Goal: Information Seeking & Learning: Learn about a topic

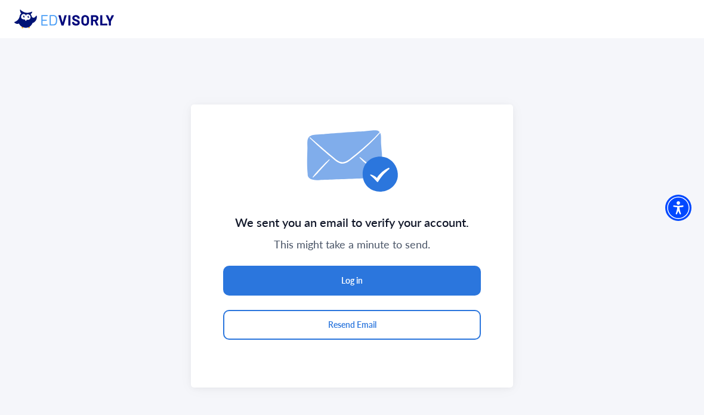
click at [433, 271] on button "Log in" at bounding box center [352, 280] width 258 height 30
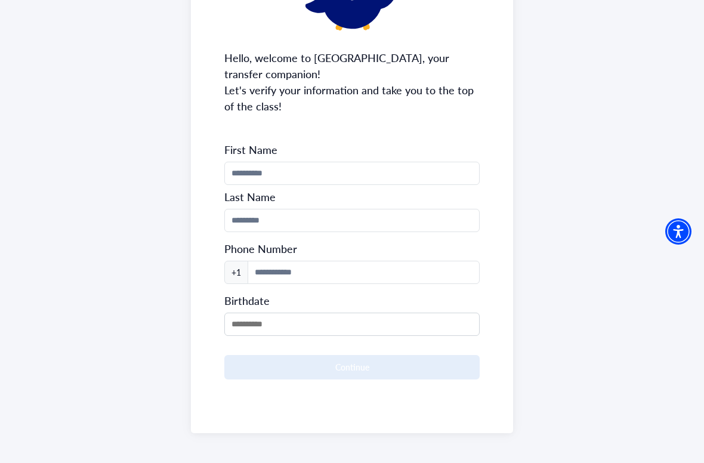
scroll to position [137, 0]
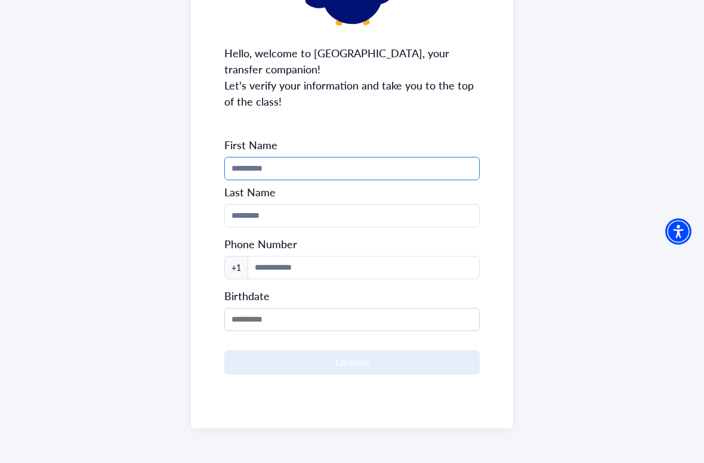
click at [372, 159] on input "Phone Number" at bounding box center [351, 168] width 255 height 23
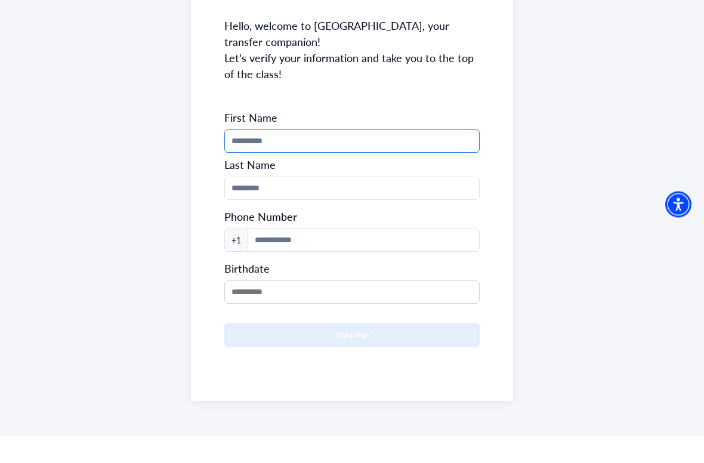
type input "******"
type input "*****"
type input "**********"
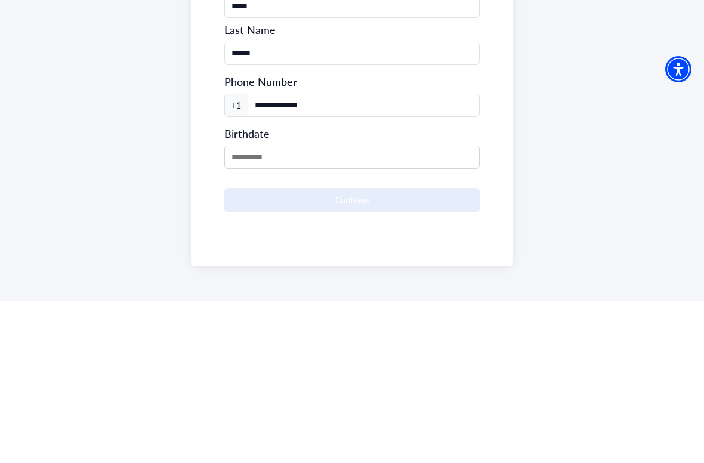
click at [388, 308] on input "MM/DD/YYYY" at bounding box center [351, 319] width 255 height 23
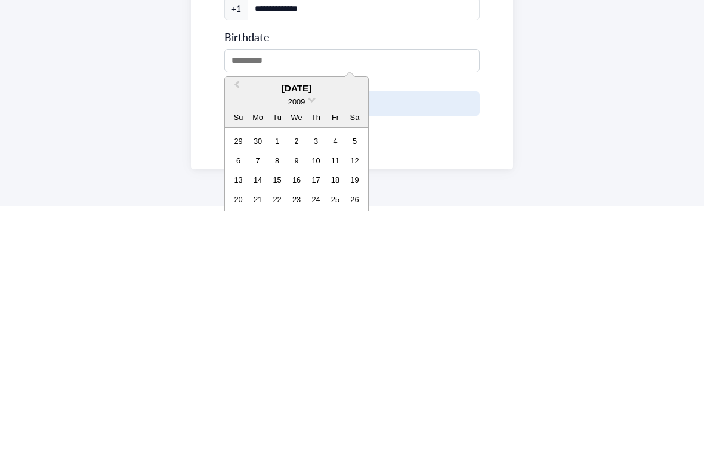
scroll to position [155, 0]
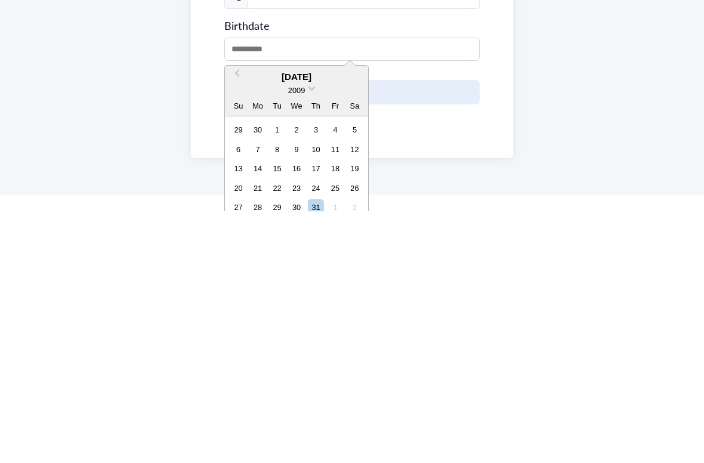
click at [284, 336] on div "2009" at bounding box center [296, 342] width 143 height 13
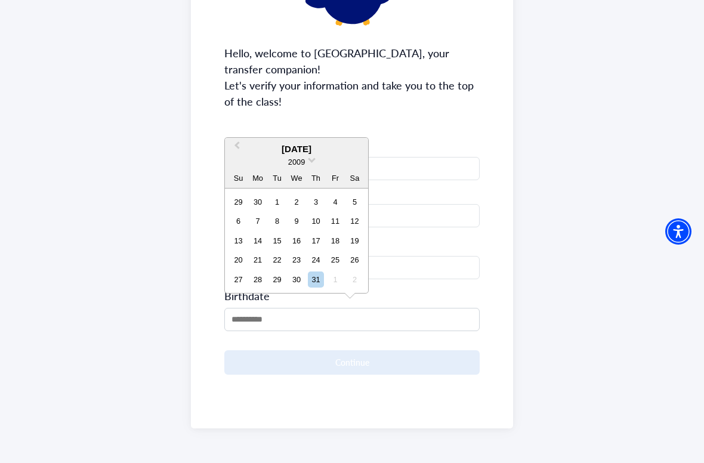
click at [311, 159] on span at bounding box center [312, 159] width 8 height 8
click at [313, 209] on div "2005" at bounding box center [296, 210] width 70 height 12
click at [299, 141] on div "December 2005 2005 Su Mo Tu We Th Fr Sa" at bounding box center [296, 163] width 143 height 51
click at [294, 151] on div "December 2005" at bounding box center [296, 150] width 143 height 14
click at [286, 150] on div "December 2005" at bounding box center [296, 150] width 143 height 14
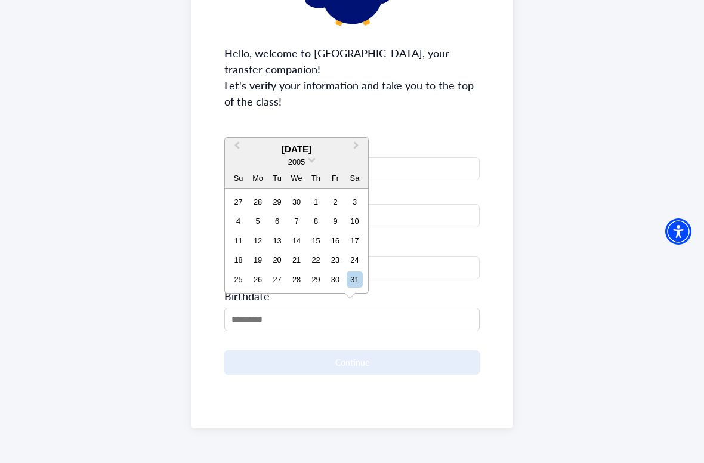
click at [239, 143] on button "Previous Month" at bounding box center [235, 148] width 19 height 19
click at [237, 147] on span "Previous Month" at bounding box center [237, 148] width 0 height 18
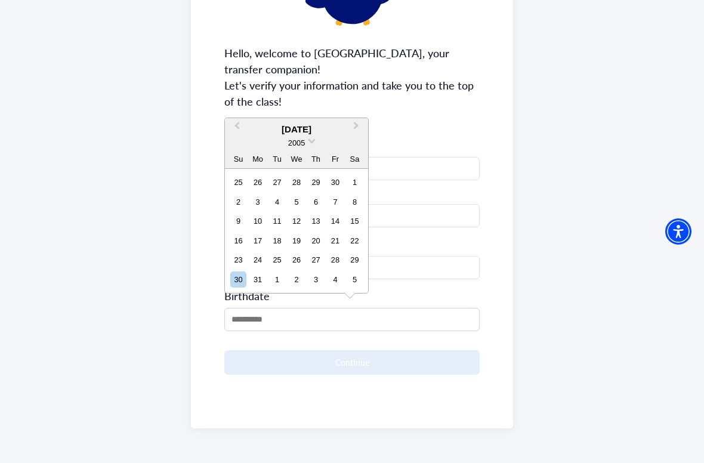
click at [246, 250] on div "16 17 18 19 20 21 22" at bounding box center [295, 240] width 135 height 19
click at [243, 259] on div "23" at bounding box center [238, 260] width 16 height 16
type input "**********"
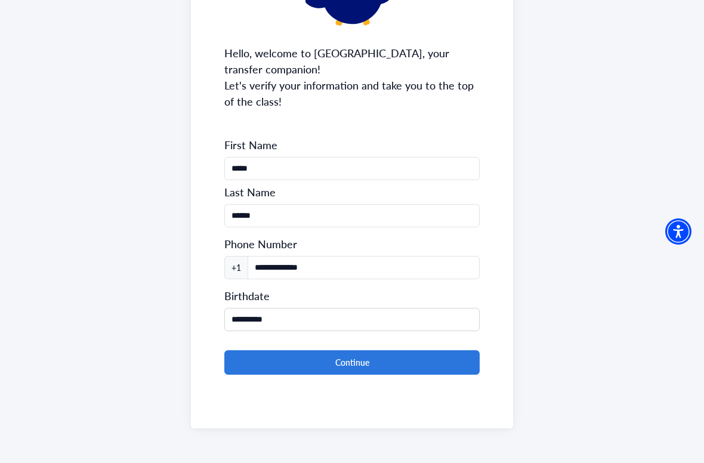
click at [431, 354] on button "Continue" at bounding box center [351, 362] width 255 height 24
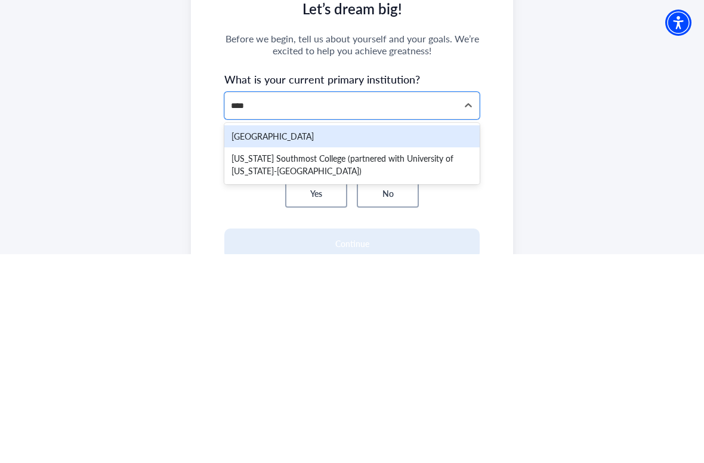
scroll to position [0, 0]
type input "*****"
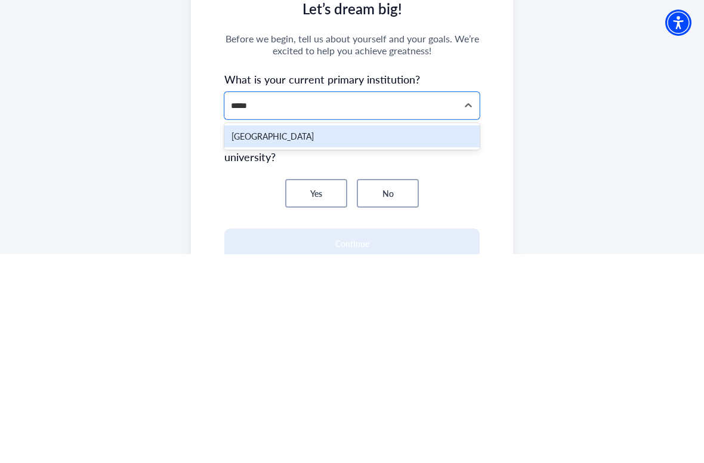
click at [267, 334] on div "Broward College" at bounding box center [351, 345] width 255 height 22
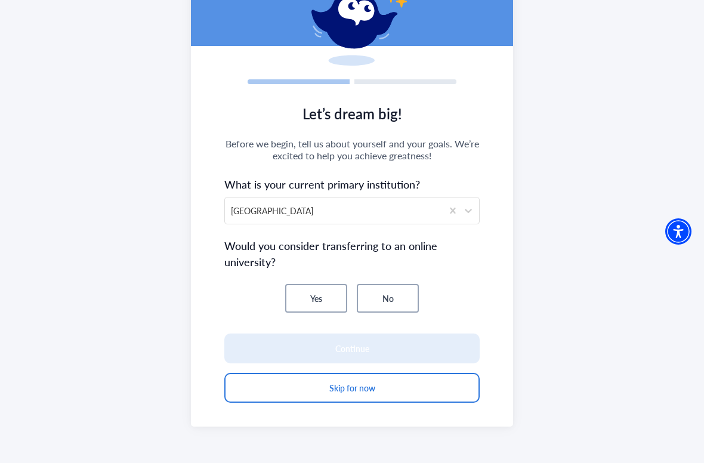
scroll to position [104, 0]
click at [393, 295] on button "No" at bounding box center [388, 298] width 62 height 29
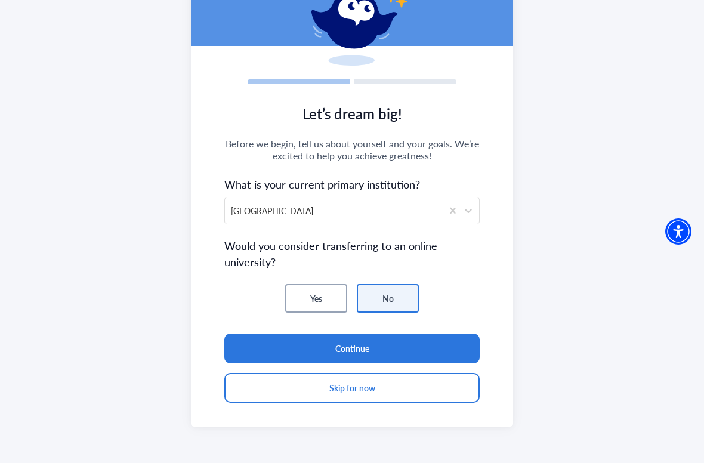
click at [421, 341] on button "Continue" at bounding box center [351, 348] width 255 height 30
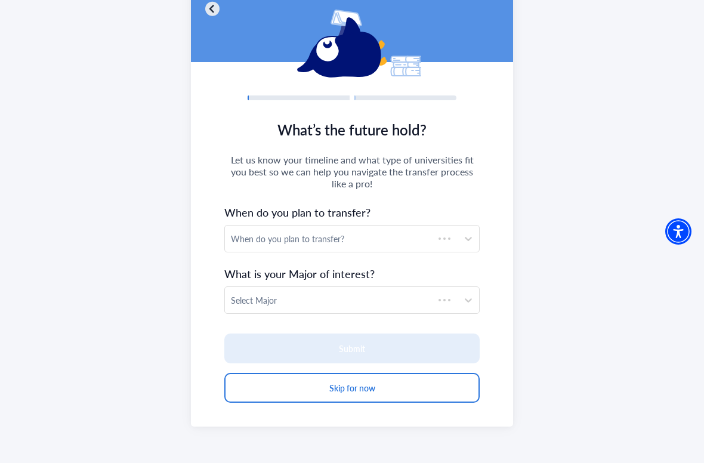
scroll to position [88, 0]
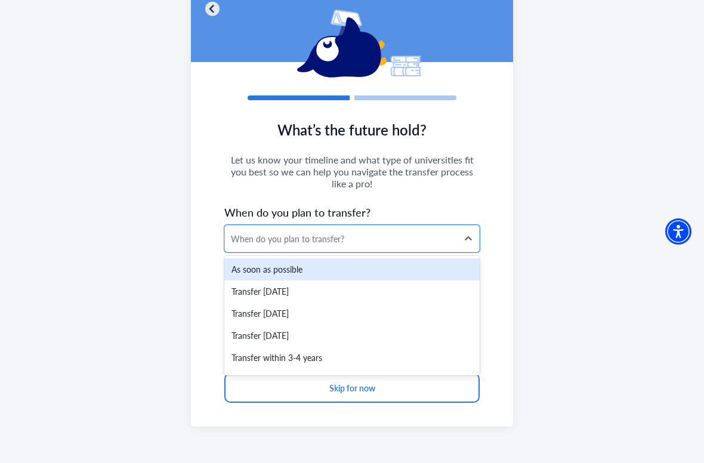
click at [375, 288] on div "Transfer within 6 months" at bounding box center [351, 291] width 255 height 22
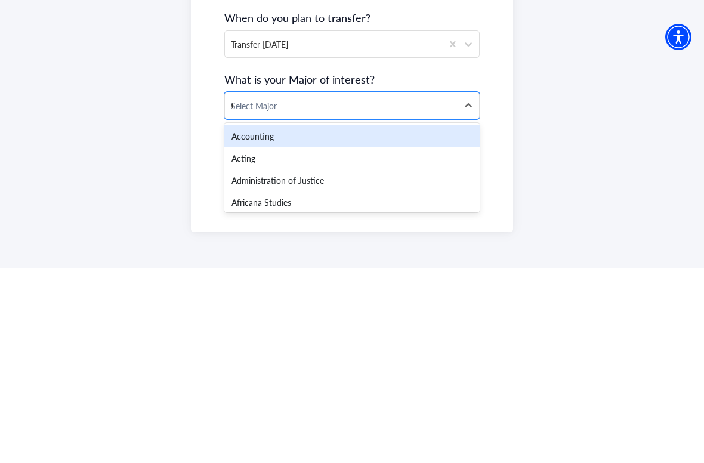
type input "**"
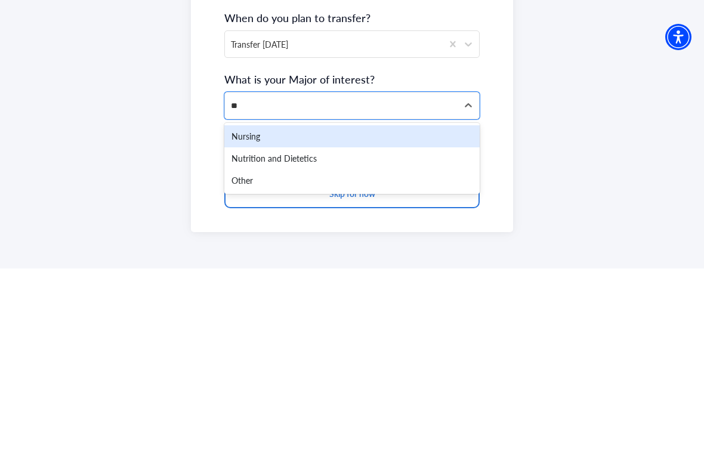
click at [337, 320] on div "Nursing" at bounding box center [351, 331] width 255 height 22
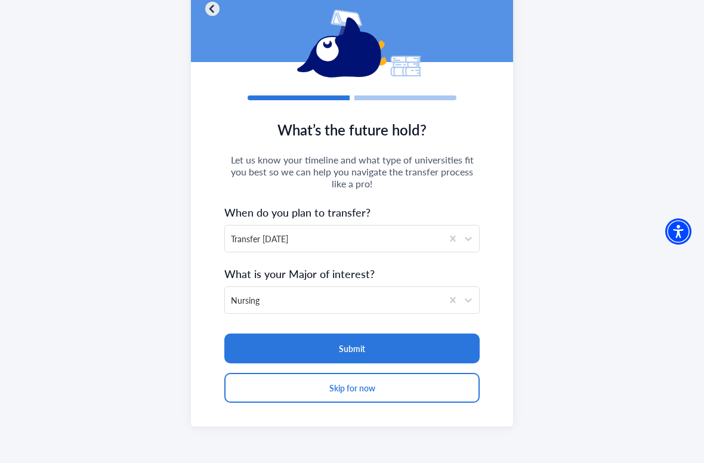
click at [449, 338] on button "Submit" at bounding box center [351, 348] width 255 height 30
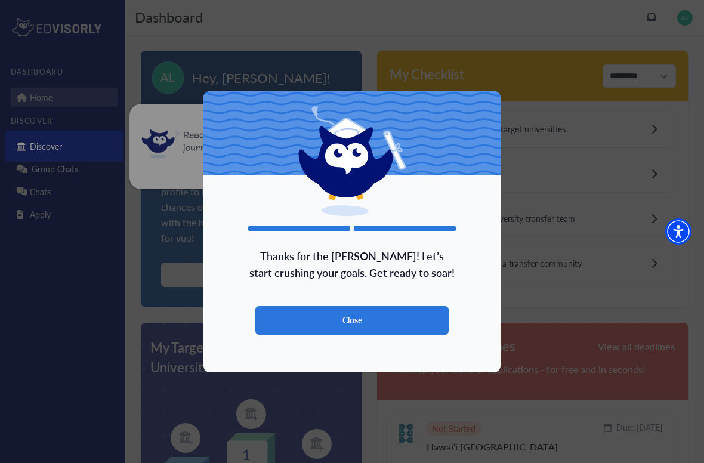
click at [422, 299] on div "Thanks for the deets! Let’s start crushing your goals. Get ready to soar! Close" at bounding box center [352, 232] width 298 height 282
click at [432, 317] on button "Close" at bounding box center [351, 320] width 193 height 29
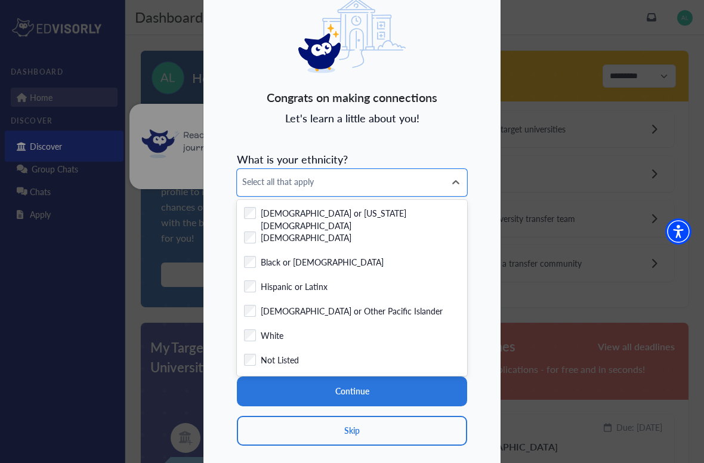
scroll to position [39, 0]
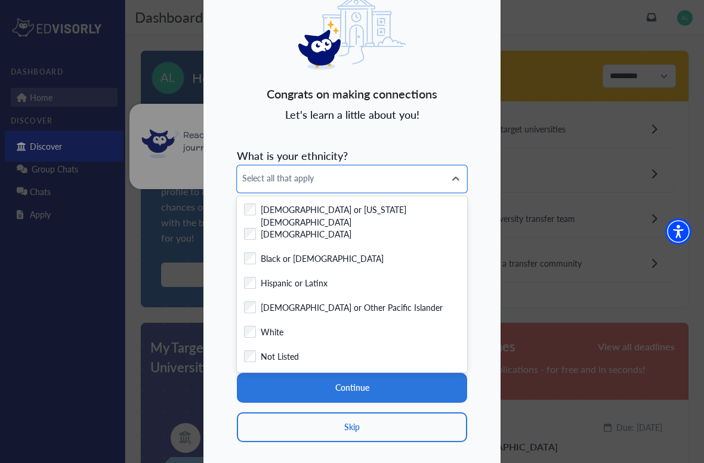
click at [393, 273] on div "Checkbox field Hispanic or Latinx" at bounding box center [352, 284] width 230 height 24
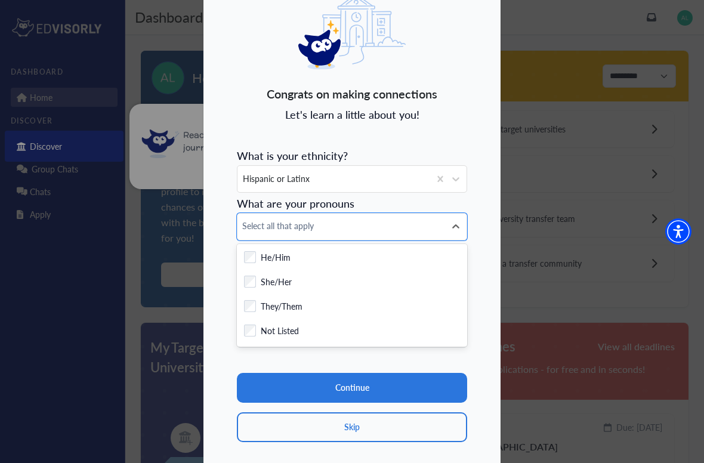
click at [391, 262] on div "Checkbox field He/Him" at bounding box center [352, 258] width 216 height 15
click at [379, 271] on div "Checkbox field She/Her" at bounding box center [352, 283] width 230 height 24
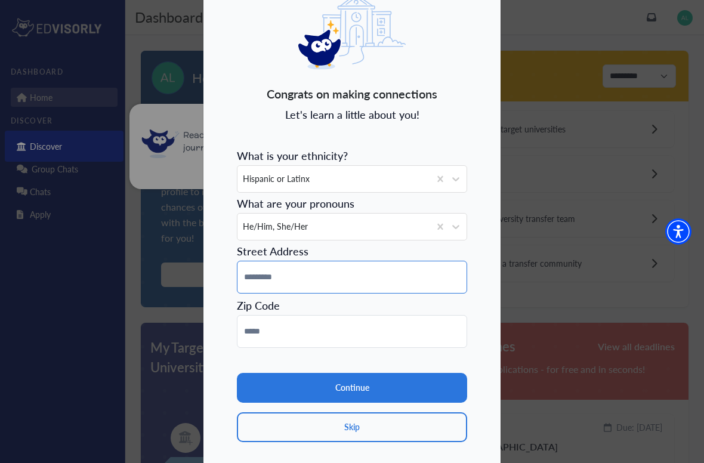
click at [382, 268] on input at bounding box center [352, 277] width 230 height 33
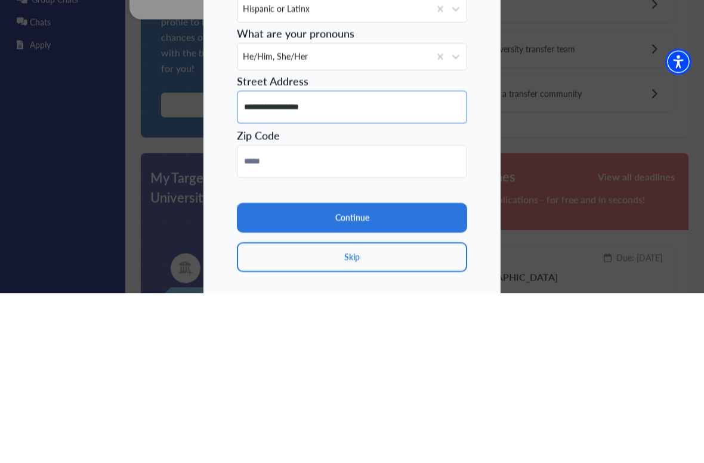
type input "**********"
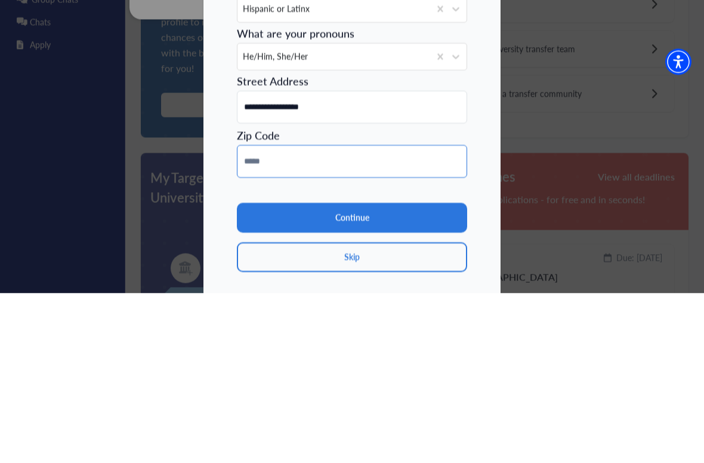
click at [317, 315] on input at bounding box center [352, 331] width 230 height 33
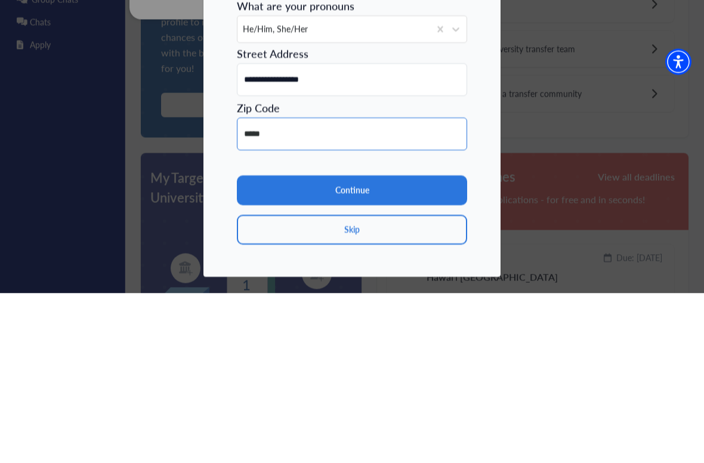
scroll to position [65, 0]
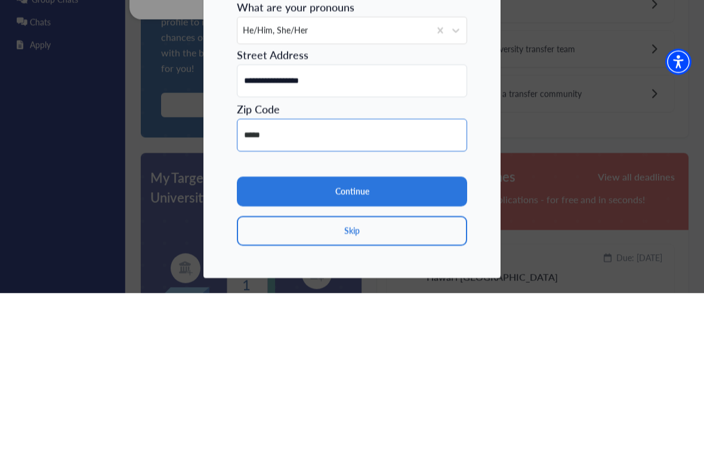
type input "*****"
click at [449, 347] on button "Continue" at bounding box center [352, 362] width 230 height 30
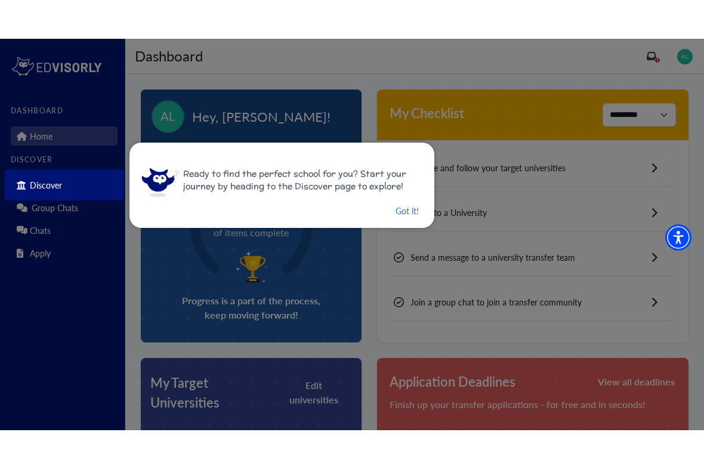
scroll to position [2, 0]
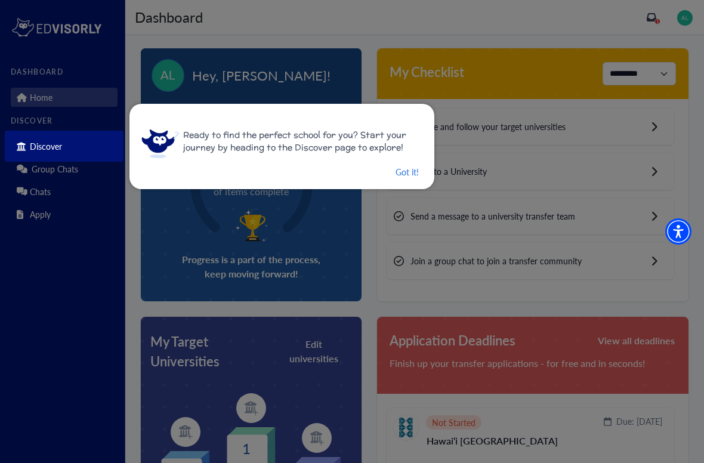
click at [406, 169] on button "Got it!" at bounding box center [407, 172] width 26 height 15
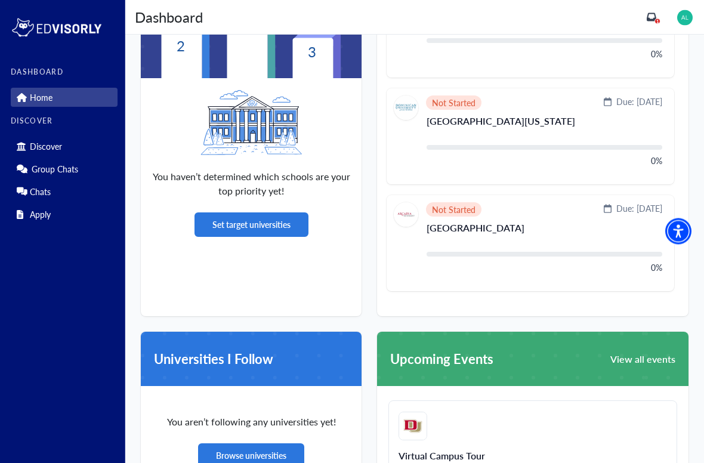
scroll to position [431, 0]
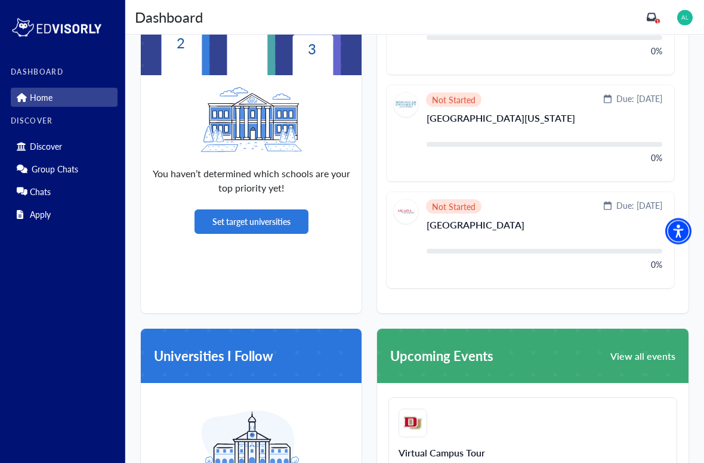
click at [654, 10] on div "1" at bounding box center [671, 17] width 48 height 19
click at [654, 17] on icon "inbox" at bounding box center [652, 18] width 10 height 10
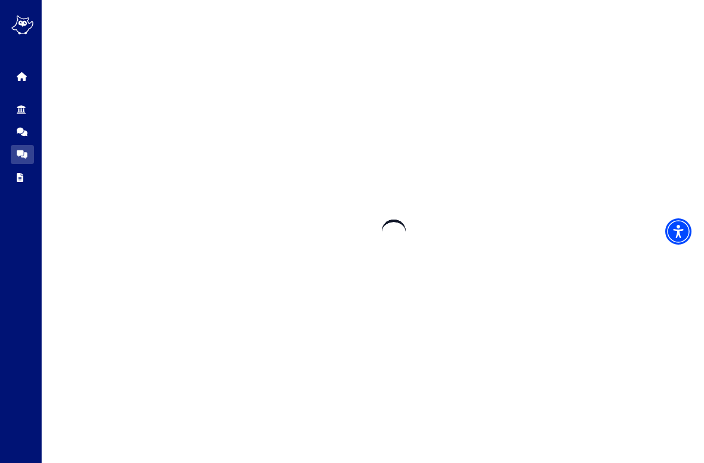
click at [653, 20] on div at bounding box center [394, 231] width 704 height 463
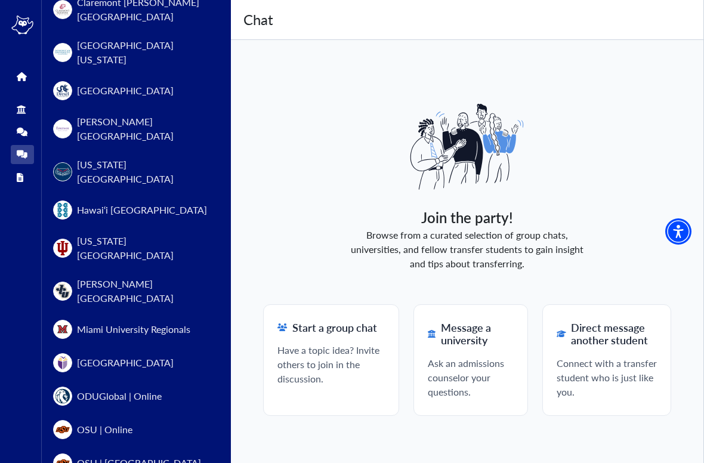
scroll to position [523, 0]
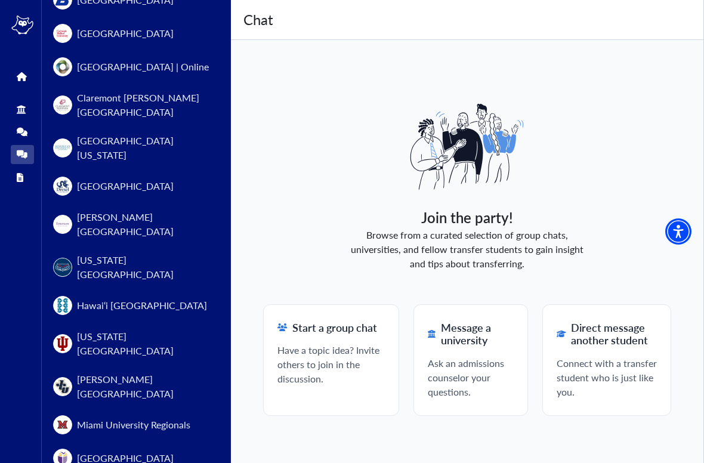
click at [407, 205] on img at bounding box center [467, 146] width 120 height 119
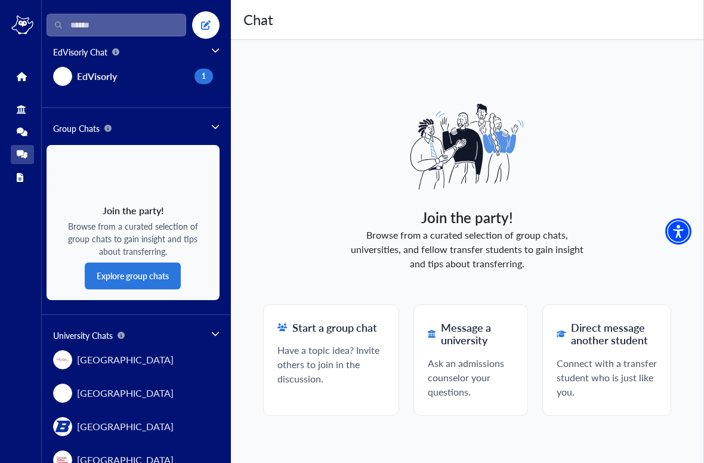
scroll to position [0, 0]
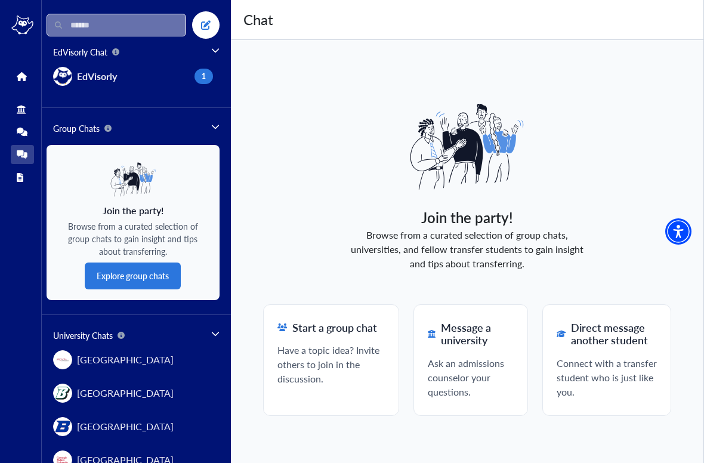
click at [136, 29] on input "text" at bounding box center [117, 25] width 140 height 23
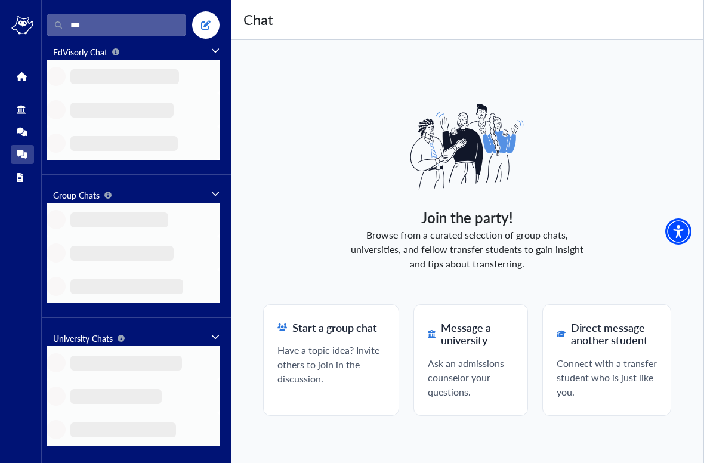
click at [526, 166] on img at bounding box center [467, 146] width 120 height 119
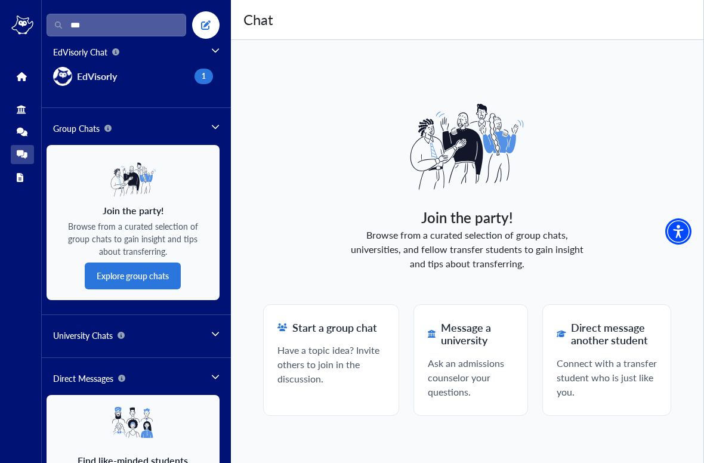
click at [121, 11] on div "***" at bounding box center [133, 24] width 173 height 27
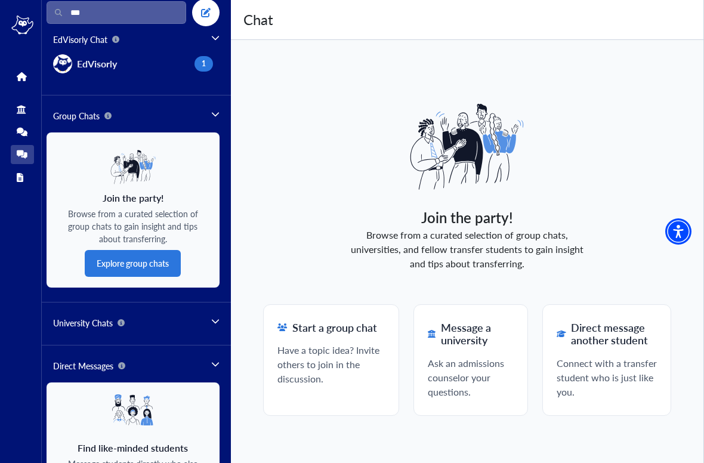
scroll to position [10, 0]
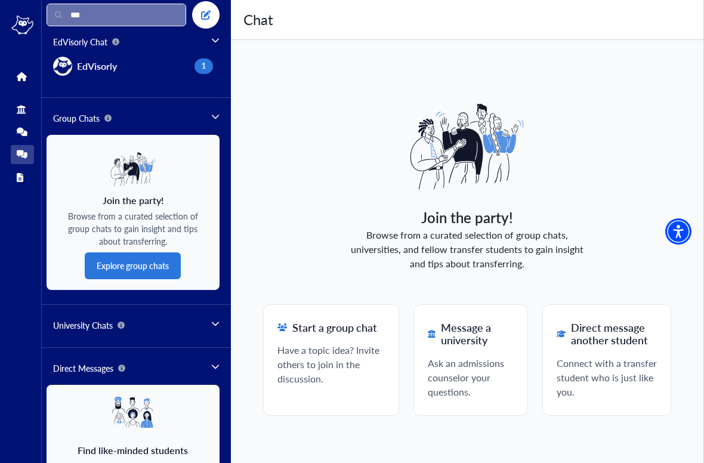
click at [137, 13] on input "***" at bounding box center [117, 15] width 140 height 23
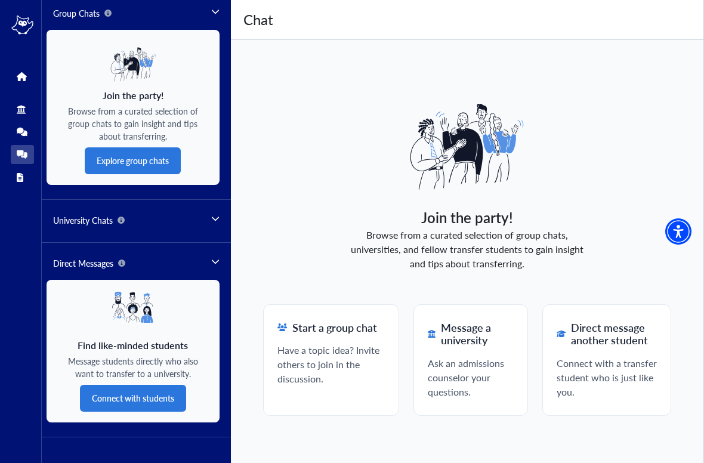
scroll to position [115, 0]
click at [291, 158] on div "Join the party! Browse from a curated selection of group chats, universities, a…" at bounding box center [467, 251] width 472 height 329
click at [287, 174] on div "Join the party! Browse from a curated selection of group chats, universities, a…" at bounding box center [467, 251] width 472 height 329
click at [218, 218] on icon at bounding box center [215, 218] width 8 height 8
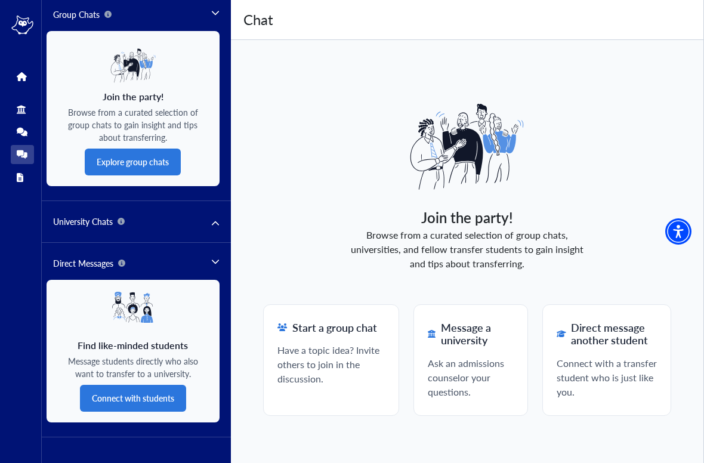
click at [219, 225] on icon at bounding box center [215, 224] width 8 height 8
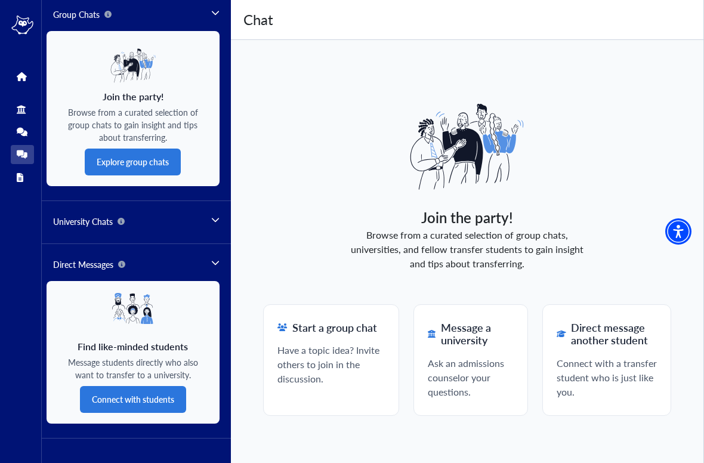
click at [219, 260] on icon at bounding box center [215, 262] width 8 height 8
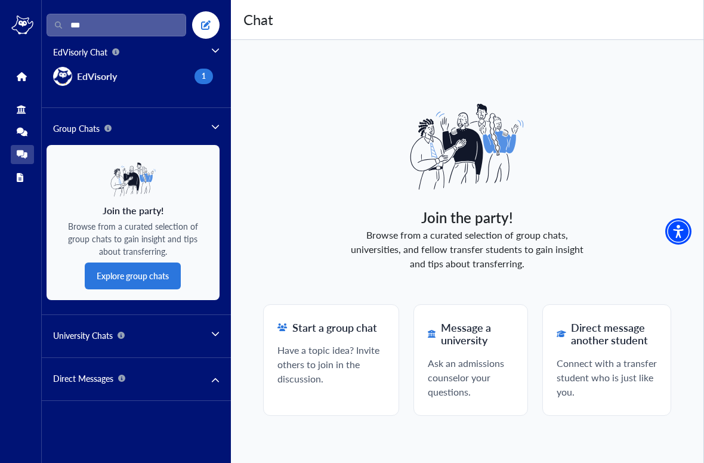
scroll to position [0, 0]
click at [216, 375] on span "Direct Messages" at bounding box center [136, 378] width 166 height 13
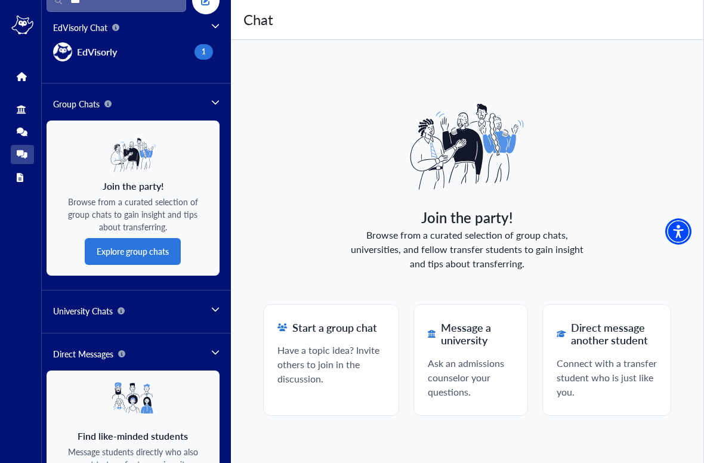
scroll to position [8, 0]
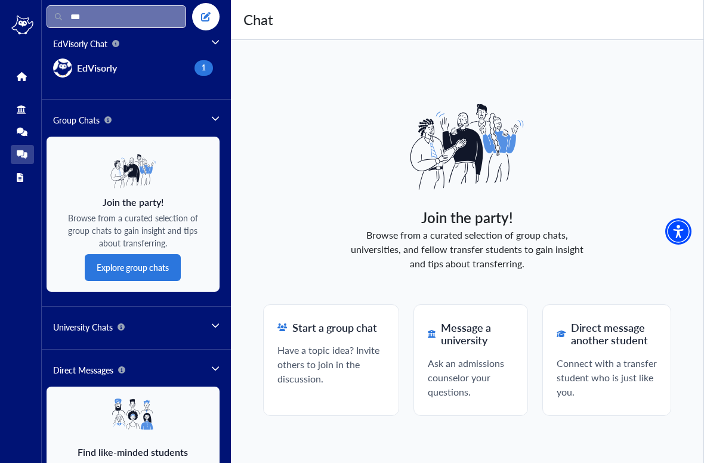
click at [163, 18] on input "***" at bounding box center [117, 16] width 140 height 23
type input "*"
click at [282, 77] on div "Join the party! Browse from a curated selection of group chats, universities, a…" at bounding box center [467, 251] width 472 height 423
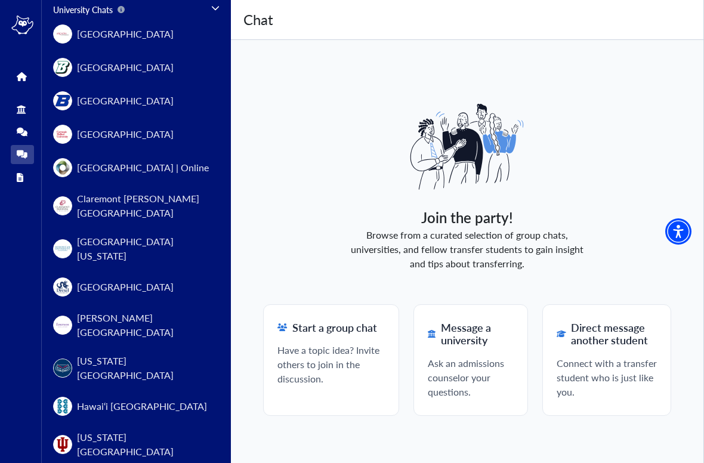
scroll to position [324, 0]
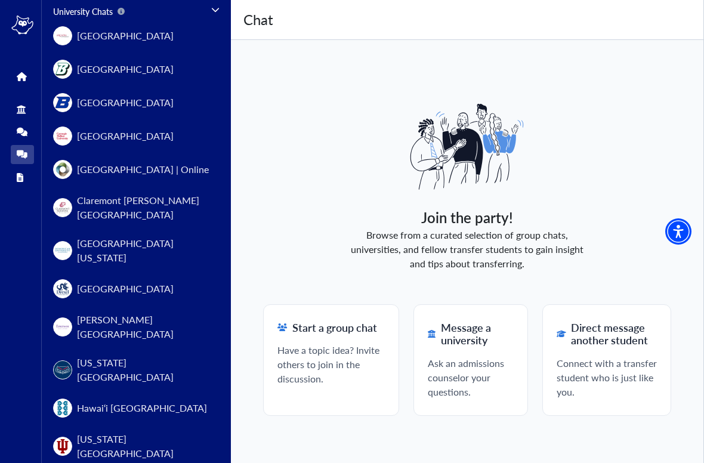
click at [17, 81] on icon at bounding box center [21, 76] width 9 height 9
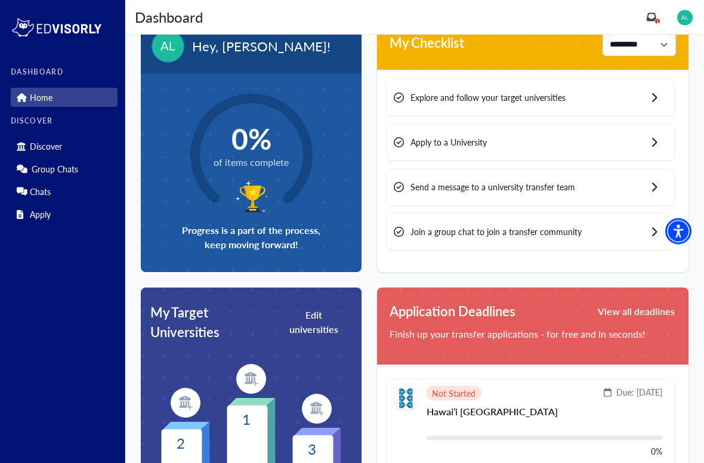
scroll to position [32, 0]
click at [433, 79] on div "Explore and follow your target universities" at bounding box center [531, 97] width 288 height 36
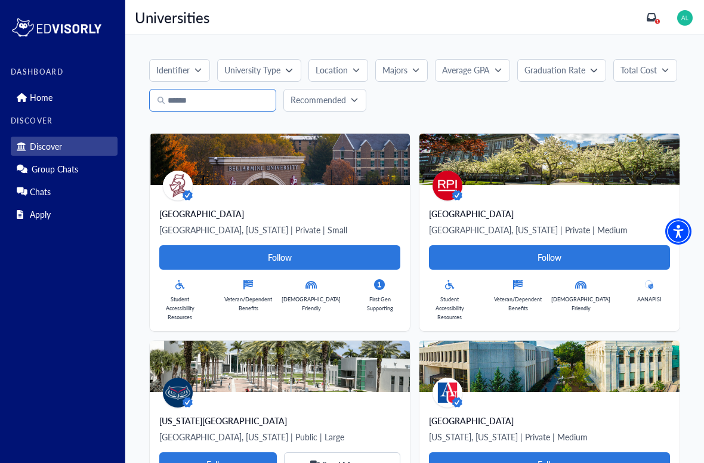
click at [214, 101] on input "text" at bounding box center [212, 100] width 127 height 23
type input "***"
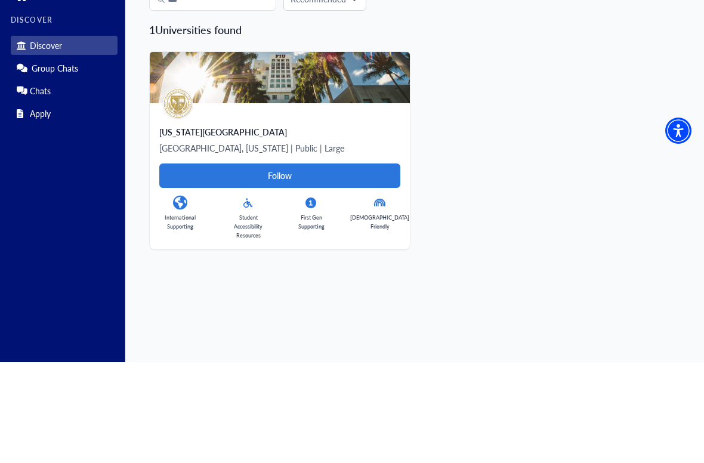
click at [235, 153] on img at bounding box center [280, 178] width 260 height 51
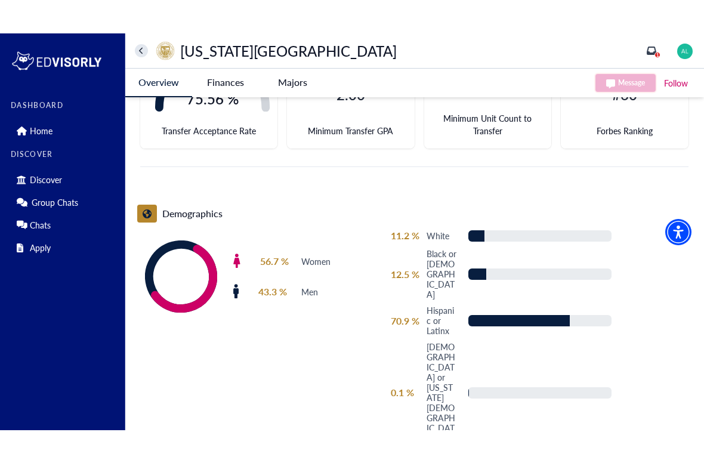
scroll to position [557, 0]
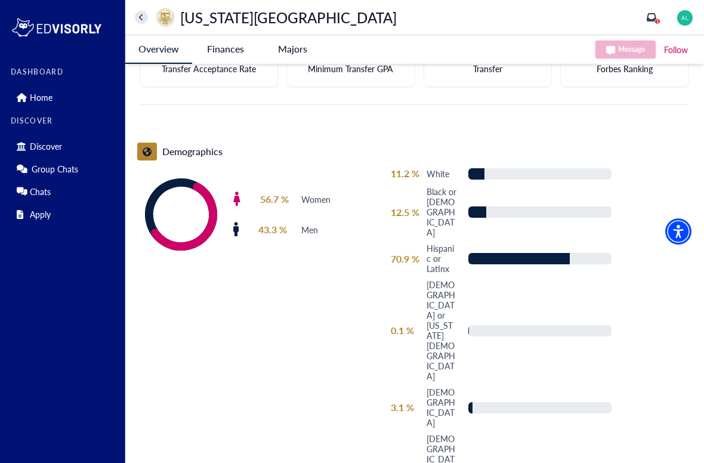
click at [230, 54] on University-tag "Finances" at bounding box center [225, 48] width 67 height 27
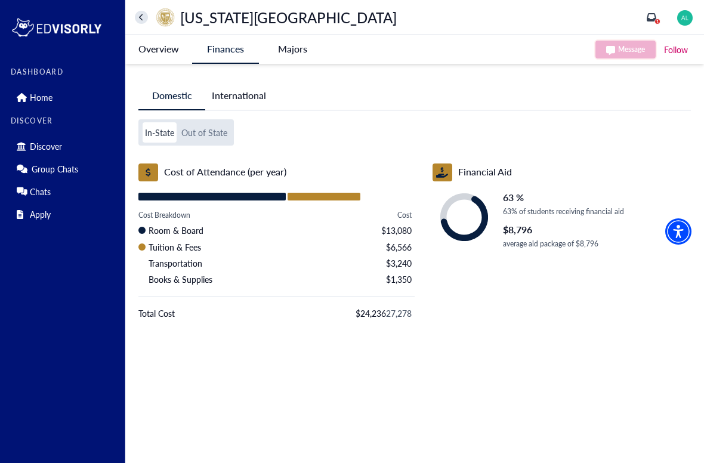
click at [295, 49] on -tag "Majors" at bounding box center [292, 48] width 67 height 27
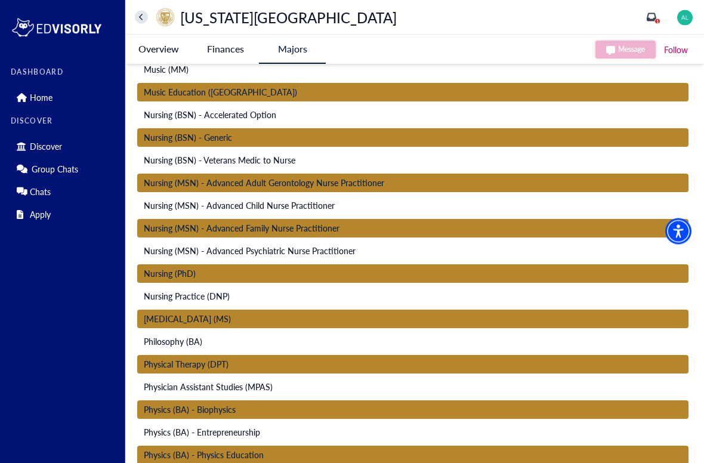
scroll to position [4082, 0]
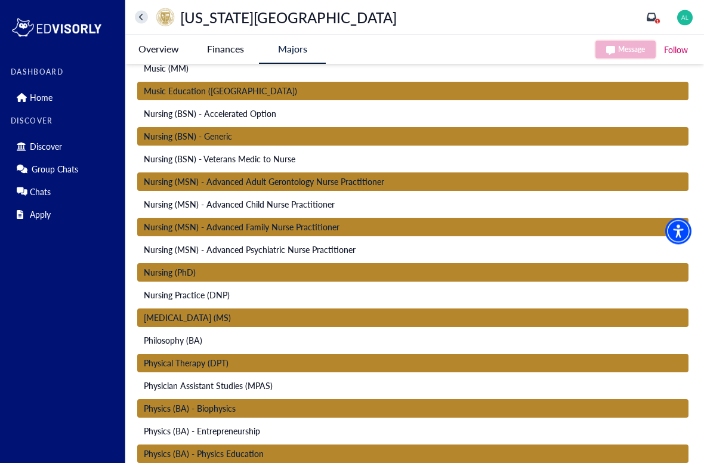
click at [147, 18] on button at bounding box center [141, 17] width 13 height 13
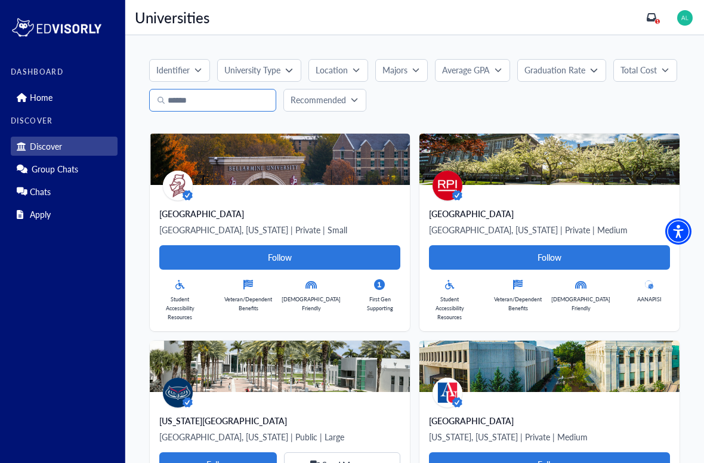
click at [213, 96] on input "text" at bounding box center [212, 100] width 127 height 23
type input "***"
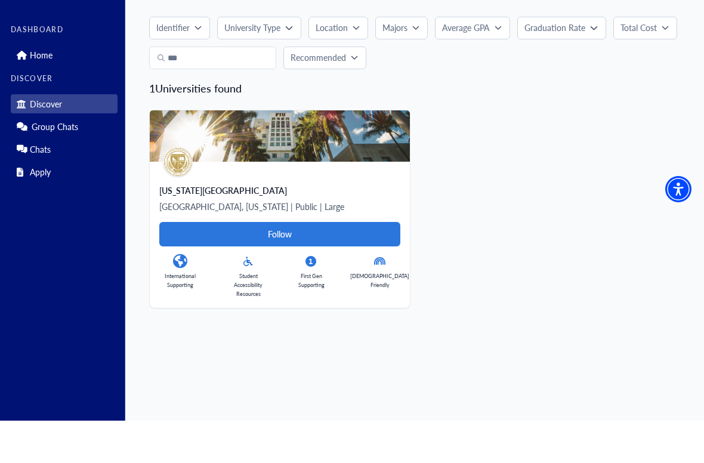
click at [350, 153] on img at bounding box center [280, 178] width 260 height 51
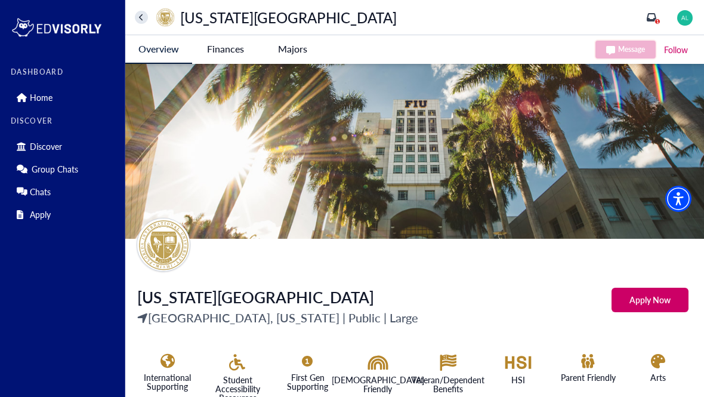
click at [631, 234] on img at bounding box center [414, 151] width 579 height 175
click at [141, 16] on icon at bounding box center [141, 17] width 4 height 7
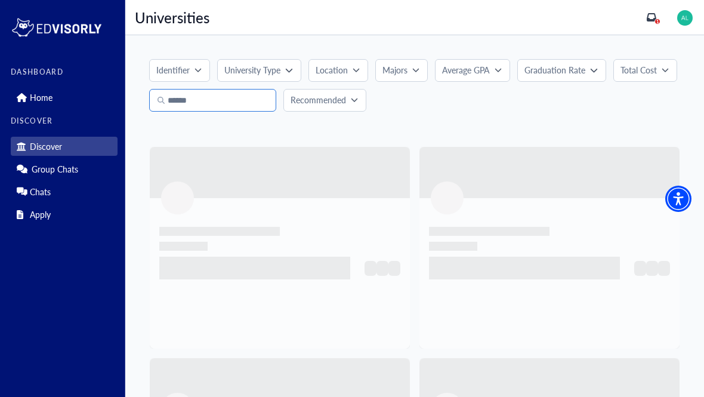
click at [245, 105] on input "text" at bounding box center [212, 100] width 127 height 23
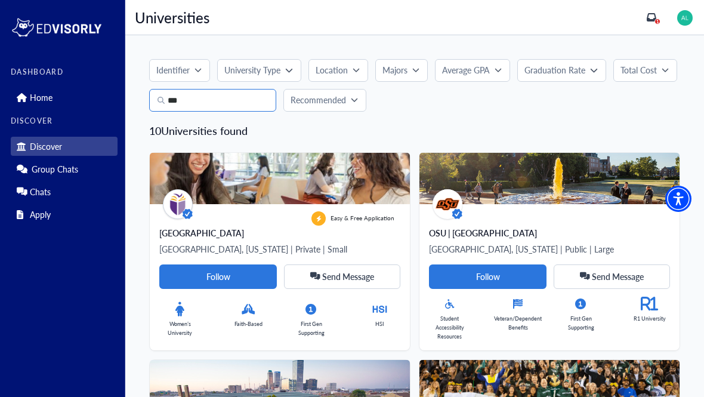
click at [260, 101] on input "***" at bounding box center [212, 100] width 127 height 23
click at [260, 100] on input "***" at bounding box center [212, 100] width 127 height 23
click at [265, 96] on input "***" at bounding box center [212, 100] width 127 height 23
type input "*"
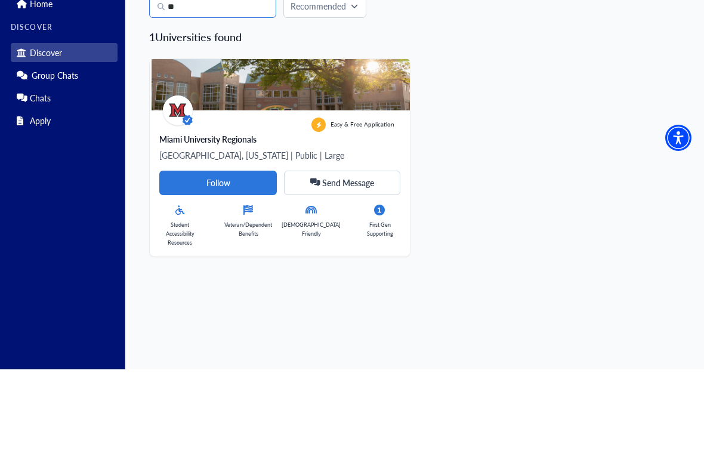
type input "*"
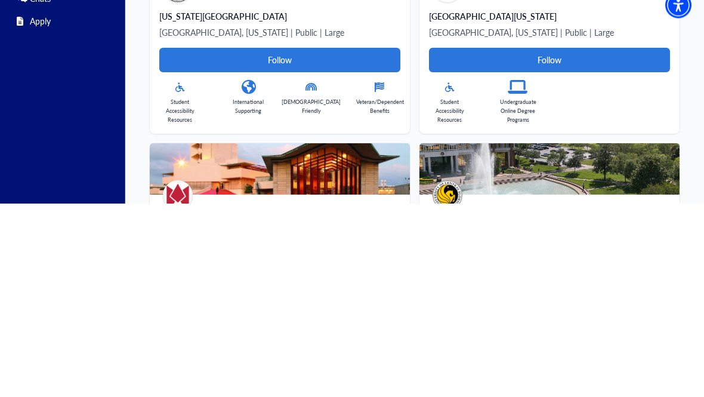
scroll to position [458, 0]
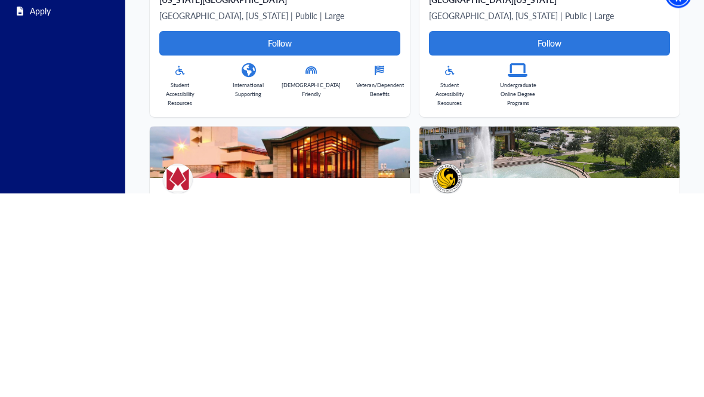
type input "***"
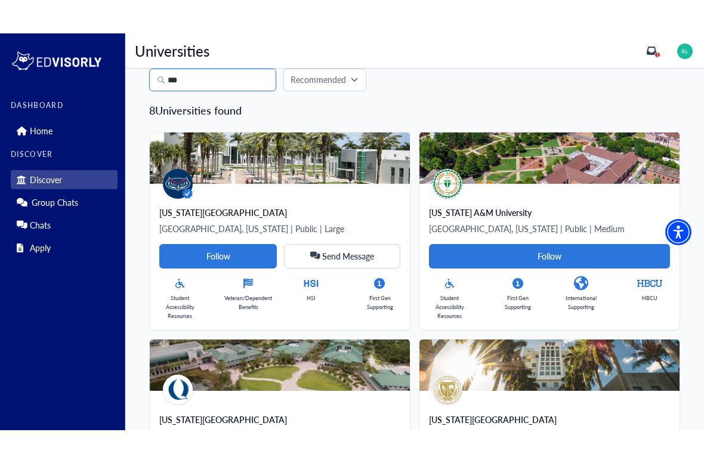
scroll to position [53, 0]
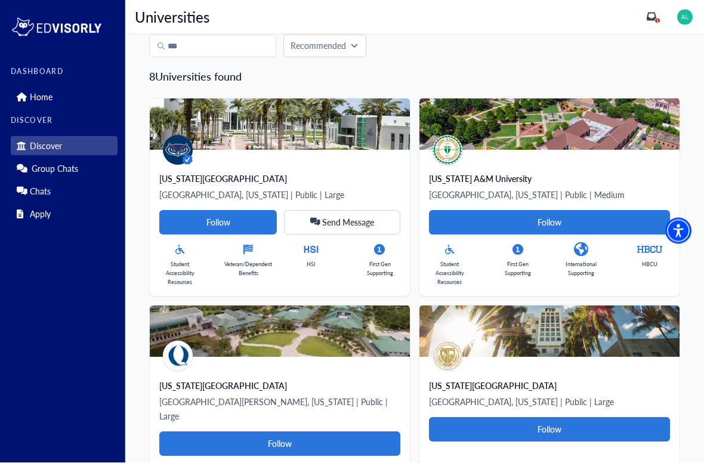
click at [643, 69] on div "Identifier University Type Location Majors Average GPA Graduation Rate Total Co…" at bounding box center [414, 469] width 579 height 975
click at [645, 65] on div "Identifier University Type Location Majors Average GPA Graduation Rate Total Co…" at bounding box center [414, 468] width 579 height 975
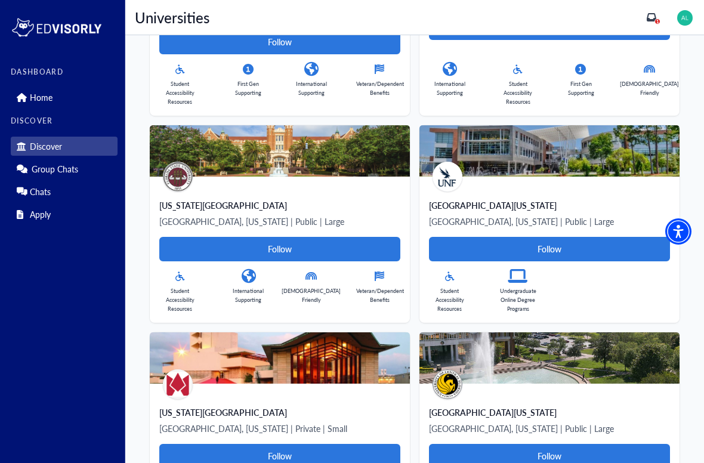
scroll to position [532, 0]
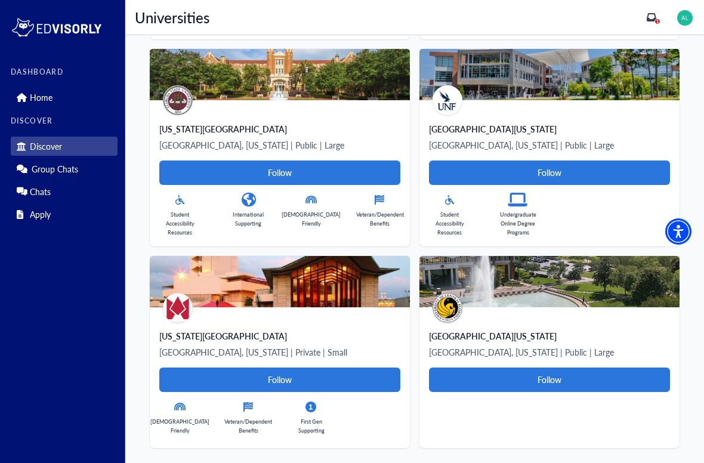
click at [555, 291] on img at bounding box center [549, 281] width 260 height 51
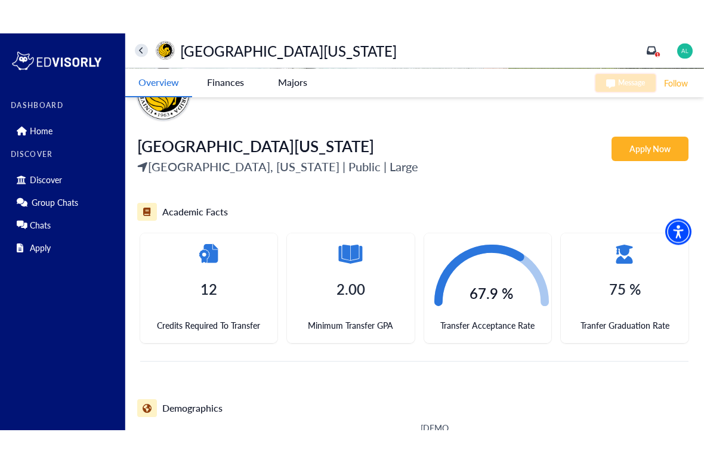
scroll to position [274, 0]
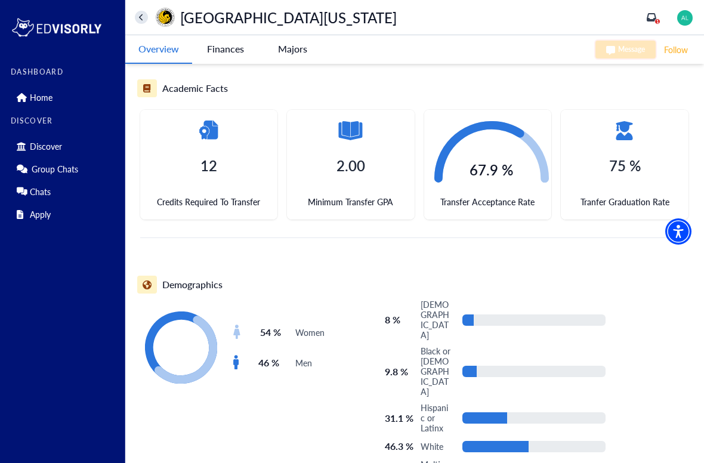
click at [230, 55] on Florida-tag "Finances" at bounding box center [225, 48] width 67 height 27
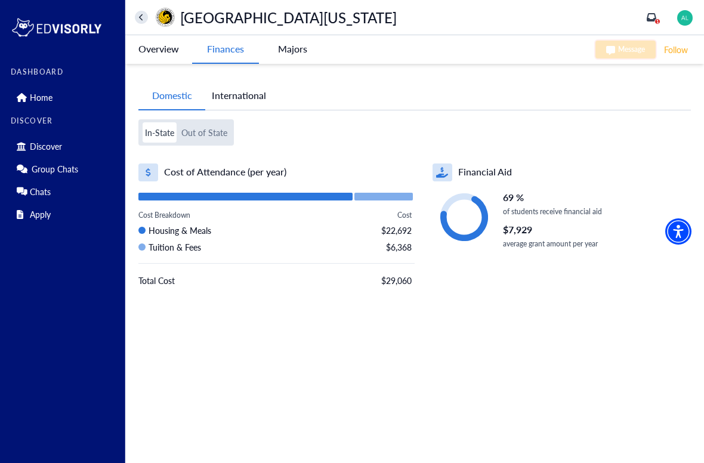
click at [310, 49] on -tag "Majors" at bounding box center [292, 48] width 67 height 27
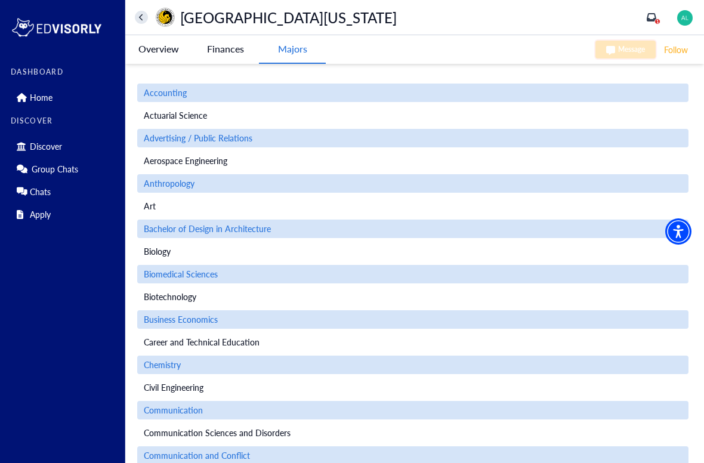
click at [144, 17] on button at bounding box center [141, 17] width 13 height 13
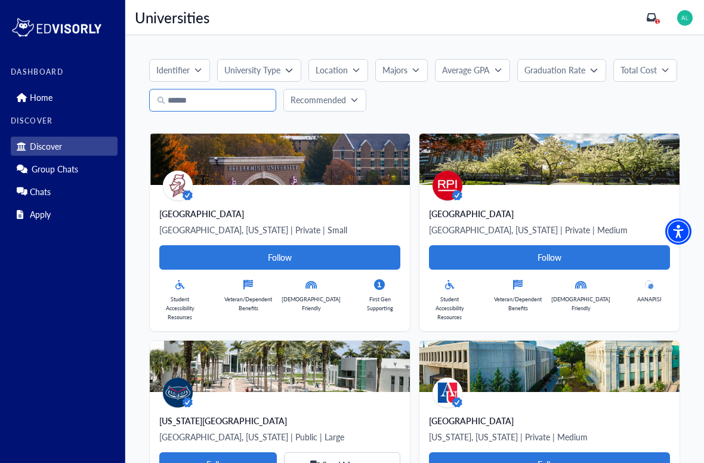
click at [265, 97] on input "text" at bounding box center [212, 100] width 127 height 23
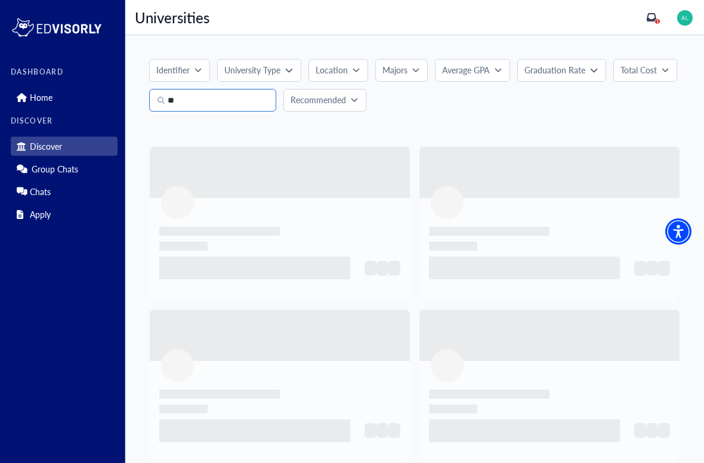
type input "***"
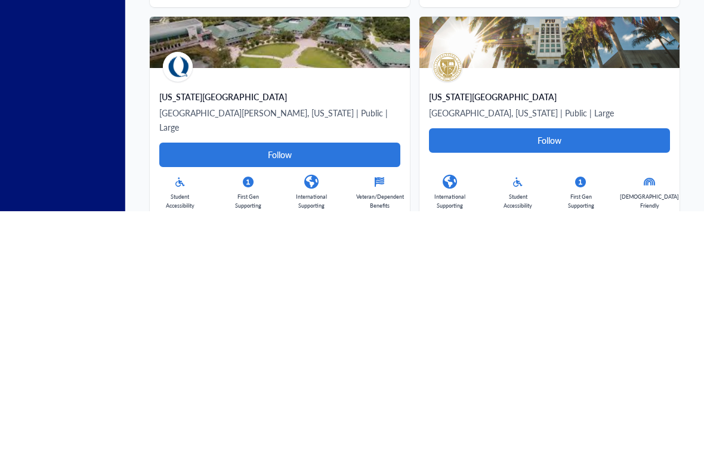
scroll to position [97, 0]
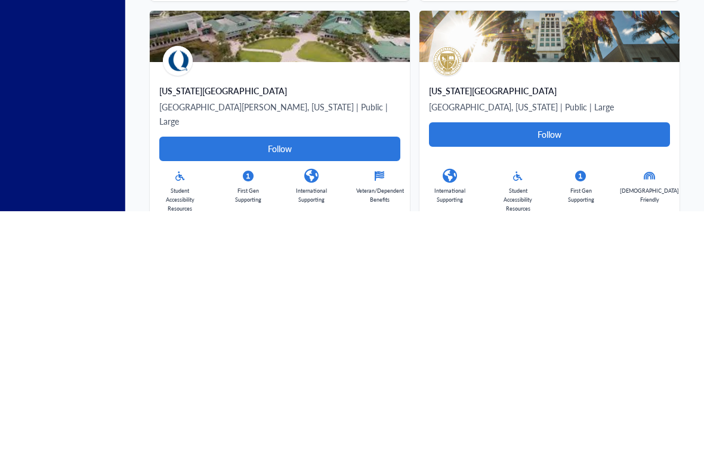
click at [520, 314] on div "Florida International University Miami, Florida | Public | Large Follow Interna…" at bounding box center [549, 394] width 260 height 160
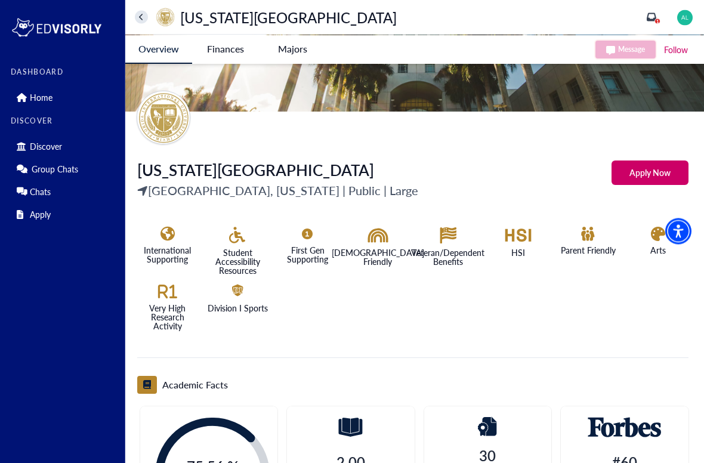
scroll to position [129, 0]
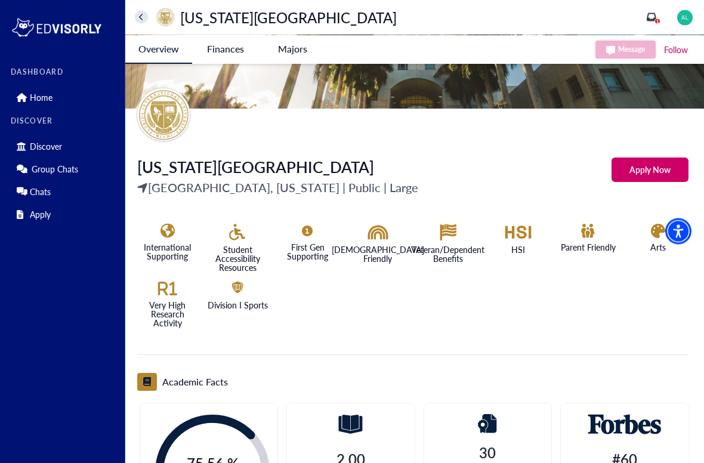
click at [231, 44] on University-tag "Finances" at bounding box center [225, 48] width 67 height 27
